Goal: Information Seeking & Learning: Learn about a topic

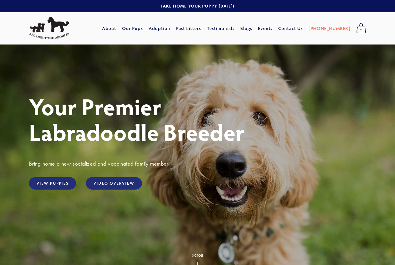
click at [64, 183] on link "View Puppies" at bounding box center [52, 183] width 47 height 12
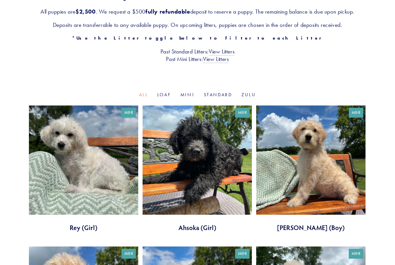
scroll to position [119, 0]
click at [226, 60] on link "View Litters" at bounding box center [216, 60] width 26 height 8
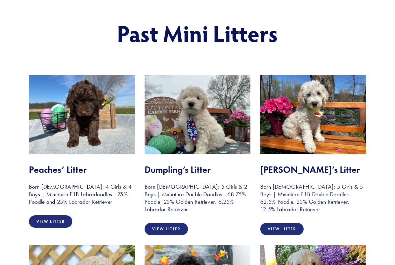
scroll to position [59, 0]
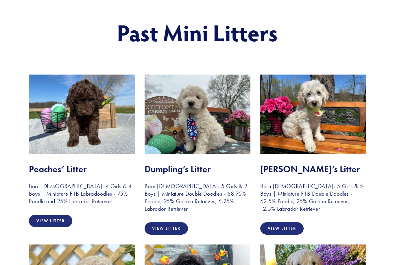
click at [49, 146] on img at bounding box center [82, 114] width 106 height 79
click at [42, 224] on link "View Litter" at bounding box center [50, 221] width 43 height 12
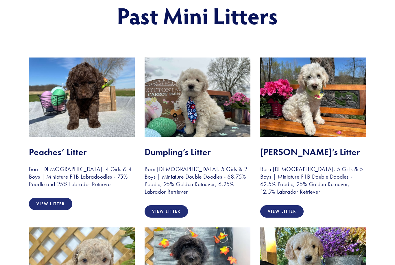
scroll to position [77, 0]
click at [175, 214] on link "View Litter" at bounding box center [166, 211] width 43 height 12
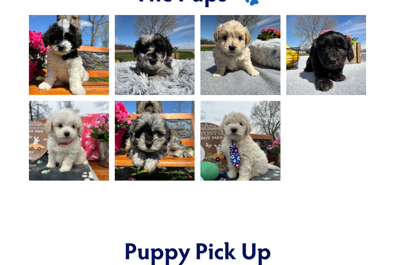
scroll to position [412, 0]
click at [58, 161] on img at bounding box center [69, 141] width 107 height 80
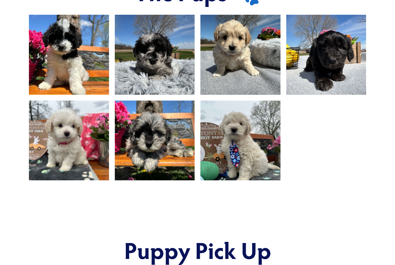
click at [51, 160] on img at bounding box center [69, 141] width 107 height 80
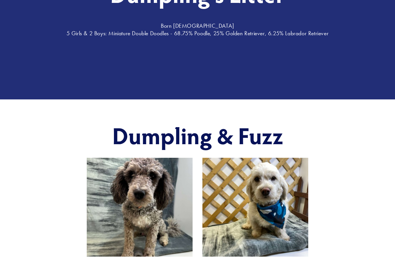
scroll to position [0, 0]
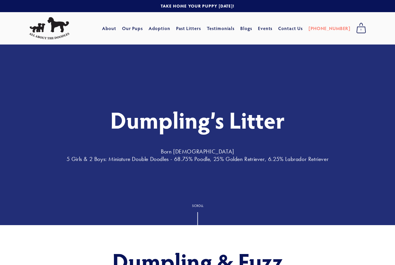
click at [143, 26] on link "Our Pups" at bounding box center [132, 28] width 21 height 10
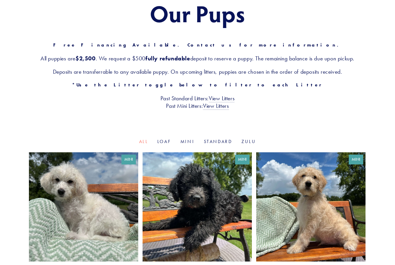
scroll to position [79, 0]
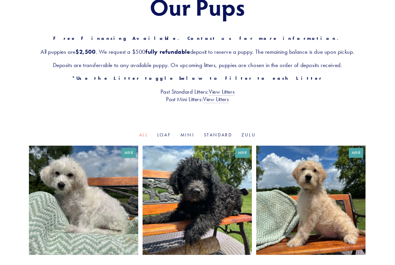
click at [120, 211] on link at bounding box center [83, 209] width 109 height 127
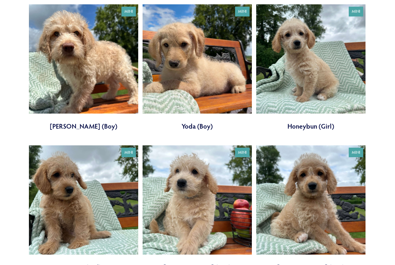
scroll to position [362, 0]
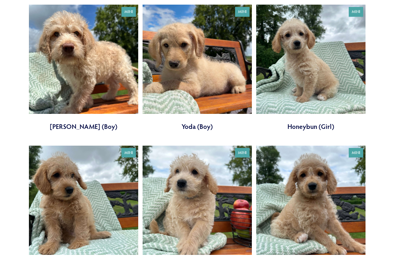
click at [62, 186] on link at bounding box center [83, 209] width 109 height 127
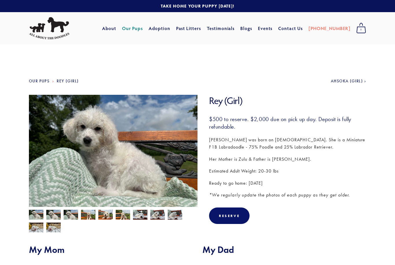
click at [182, 178] on img at bounding box center [113, 158] width 169 height 126
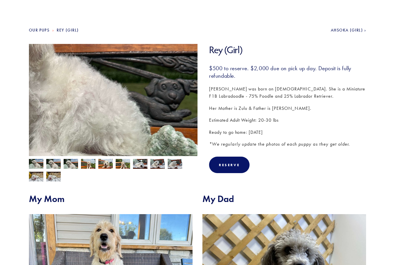
scroll to position [52, 0]
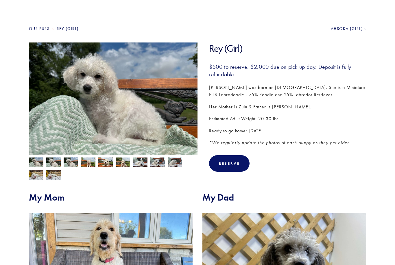
click at [177, 163] on img at bounding box center [175, 162] width 14 height 11
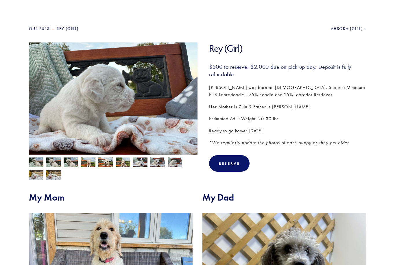
click at [161, 165] on img at bounding box center [157, 162] width 14 height 11
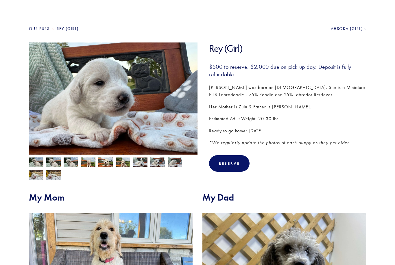
click at [141, 164] on img at bounding box center [140, 162] width 14 height 11
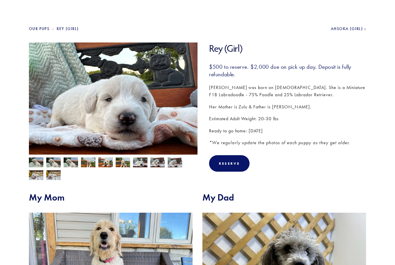
click at [75, 164] on img at bounding box center [71, 163] width 14 height 11
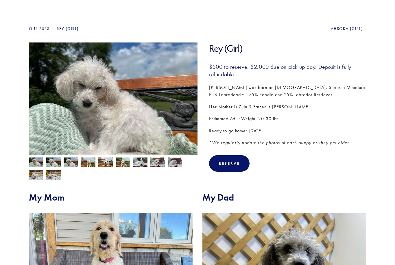
click at [56, 164] on img at bounding box center [53, 163] width 14 height 11
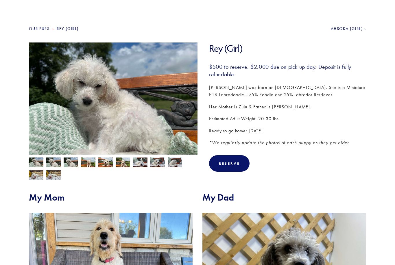
click at [103, 165] on img at bounding box center [105, 163] width 14 height 11
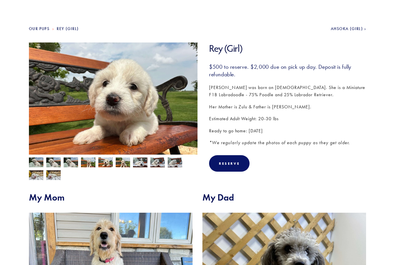
click at [55, 179] on img at bounding box center [53, 175] width 14 height 11
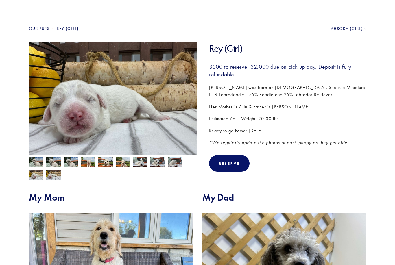
click at [38, 175] on img at bounding box center [36, 175] width 14 height 11
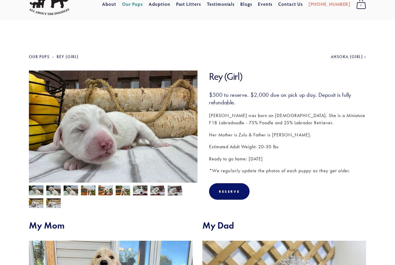
scroll to position [0, 0]
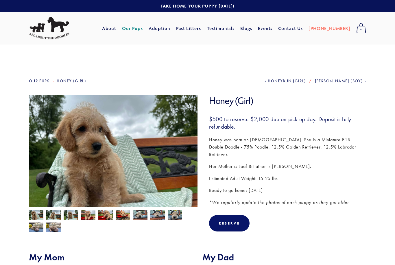
click at [58, 215] on img at bounding box center [53, 215] width 14 height 11
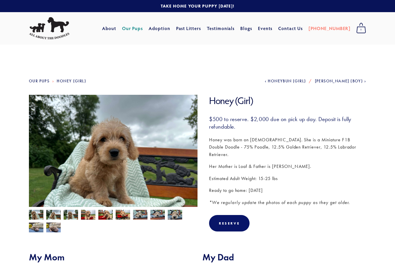
click at [74, 215] on img at bounding box center [71, 215] width 14 height 11
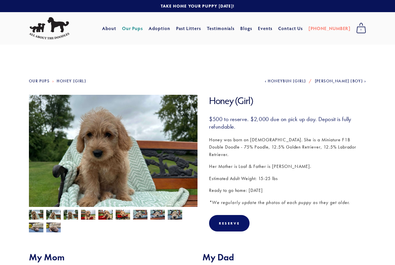
click at [91, 214] on img at bounding box center [88, 215] width 14 height 11
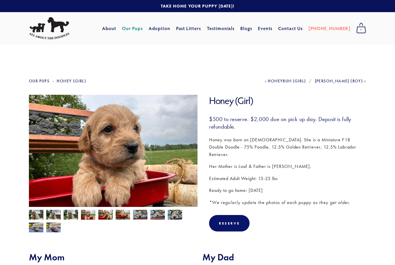
click at [107, 214] on img at bounding box center [105, 215] width 14 height 11
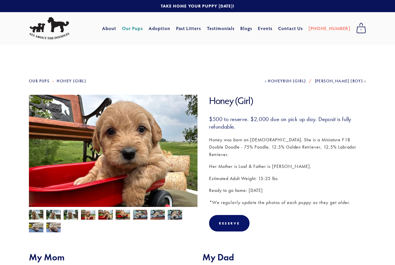
click at [143, 30] on link "Our Pups" at bounding box center [132, 28] width 21 height 10
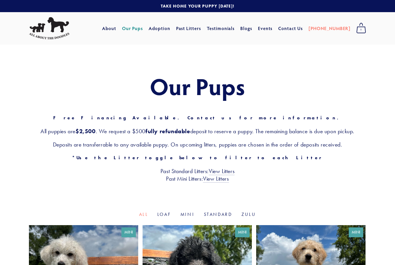
click at [170, 28] on link "Adoption" at bounding box center [160, 28] width 22 height 10
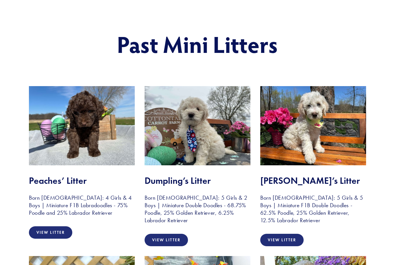
scroll to position [51, 0]
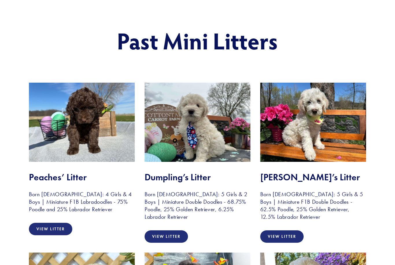
click at [108, 139] on img at bounding box center [82, 122] width 106 height 79
click at [43, 229] on link "View Litter" at bounding box center [50, 229] width 43 height 12
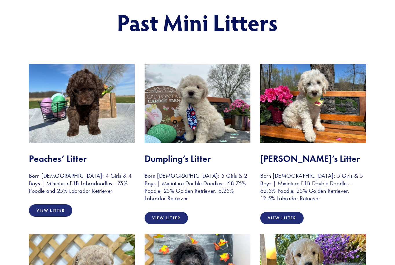
click at [176, 217] on link "View Litter" at bounding box center [166, 218] width 43 height 12
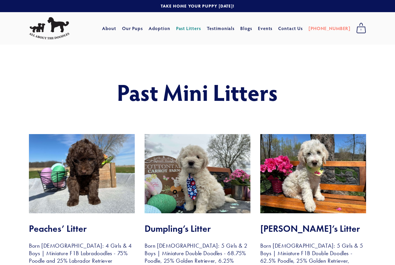
click at [349, 187] on img at bounding box center [313, 173] width 106 height 79
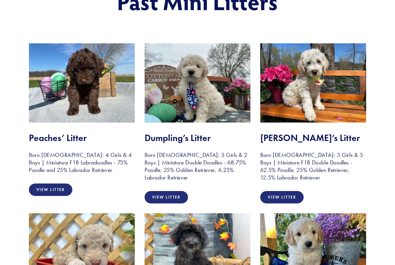
scroll to position [91, 0]
click at [292, 197] on link "View Litter" at bounding box center [281, 197] width 43 height 12
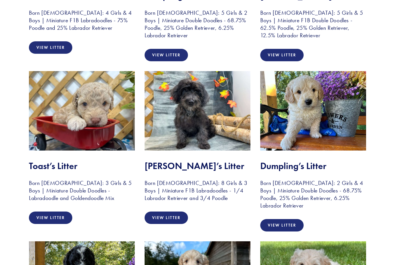
scroll to position [233, 0]
click at [46, 219] on link "View Litter" at bounding box center [50, 218] width 43 height 12
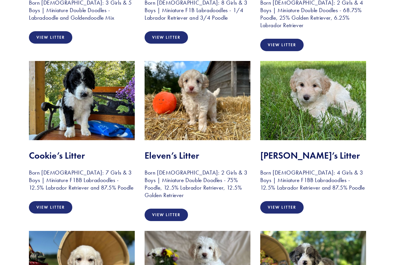
scroll to position [413, 0]
click at [172, 212] on link "View Litter" at bounding box center [166, 215] width 43 height 12
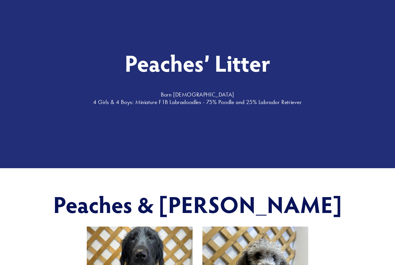
scroll to position [53, 0]
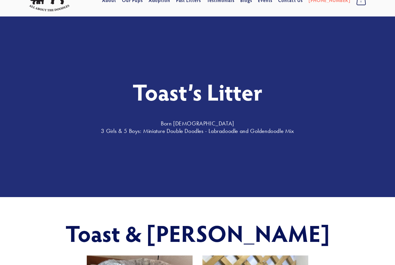
scroll to position [15, 0]
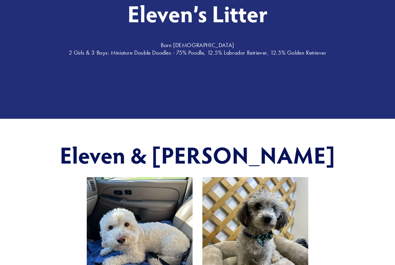
scroll to position [104, 0]
